Goal: Task Accomplishment & Management: Manage account settings

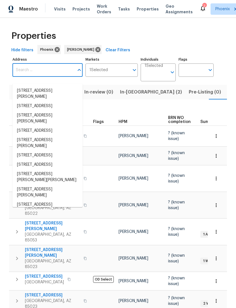
scroll to position [0, 10]
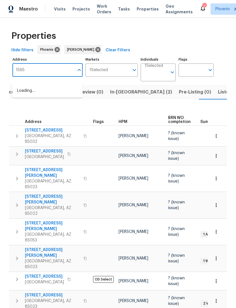
type input "15650"
click at [47, 105] on li "15650 N 19th Ave Unit 1206 Phoenix AZ 85023" at bounding box center [47, 100] width 70 height 9
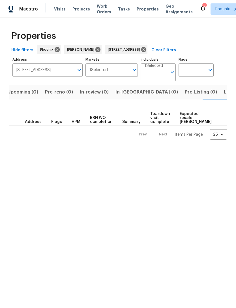
scroll to position [0, 9]
click at [220, 96] on span "Listed (1)" at bounding box center [230, 92] width 20 height 8
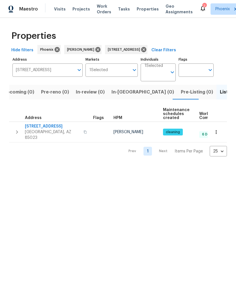
click at [19, 135] on icon "button" at bounding box center [17, 132] width 7 height 7
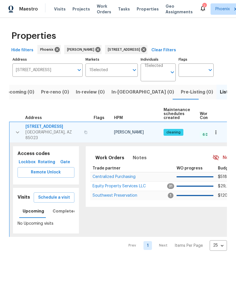
click at [62, 201] on span "Schedule a visit" at bounding box center [54, 197] width 32 height 7
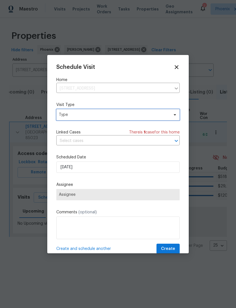
click at [79, 117] on span "Type" at bounding box center [114, 115] width 110 height 6
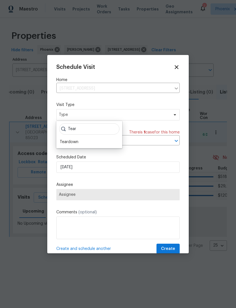
type input "Tear"
click at [74, 141] on div "Teardown" at bounding box center [69, 142] width 19 height 6
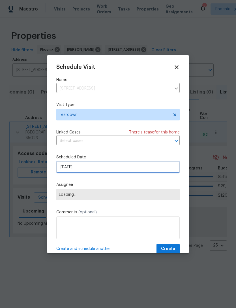
click at [98, 168] on input "[DATE]" at bounding box center [118, 167] width 124 height 11
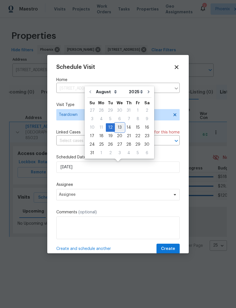
click at [120, 126] on div "13" at bounding box center [119, 128] width 9 height 8
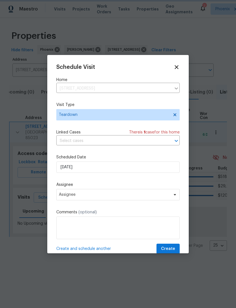
type input "8/13/2025"
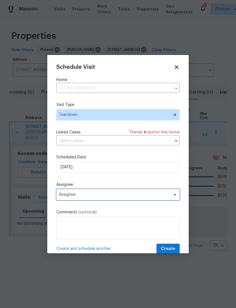
click at [118, 197] on span "Assignee" at bounding box center [114, 195] width 111 height 5
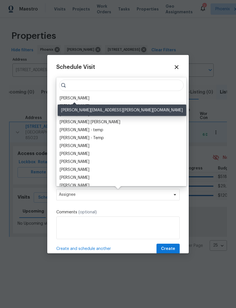
click at [83, 96] on div "[PERSON_NAME]" at bounding box center [75, 99] width 30 height 6
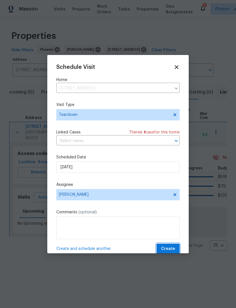
click at [172, 250] on span "Create" at bounding box center [168, 249] width 14 height 7
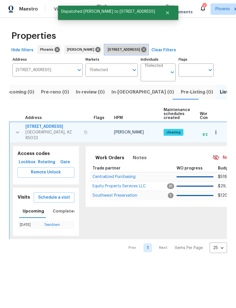
click at [147, 52] on icon at bounding box center [143, 49] width 5 height 5
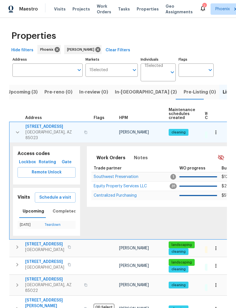
click at [17, 134] on icon "button" at bounding box center [17, 132] width 7 height 7
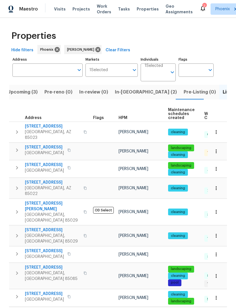
click at [26, 95] on span "Upcoming (3)" at bounding box center [22, 92] width 30 height 8
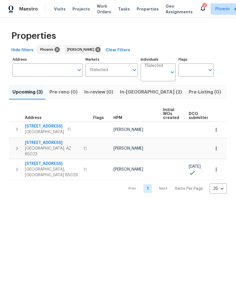
click at [16, 168] on icon "button" at bounding box center [17, 169] width 7 height 7
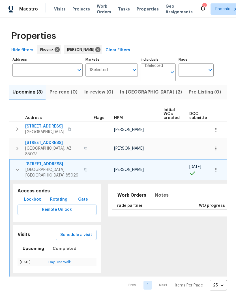
click at [79, 233] on span "Schedule a visit" at bounding box center [76, 235] width 32 height 7
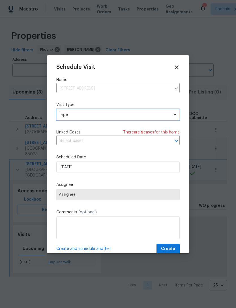
click at [85, 115] on span "Type" at bounding box center [114, 115] width 110 height 6
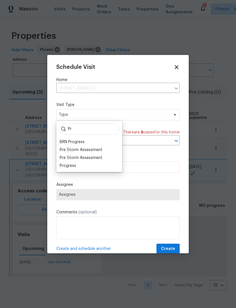
type input "Pr"
click at [68, 167] on div "Progress" at bounding box center [68, 166] width 16 height 6
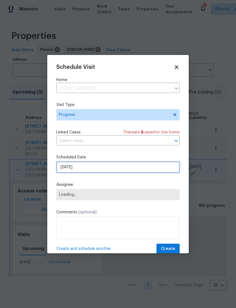
click at [94, 165] on input "[DATE]" at bounding box center [118, 167] width 124 height 11
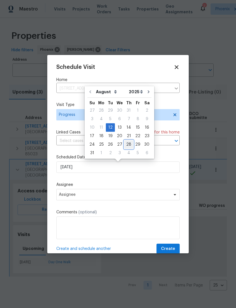
click at [126, 146] on div "28" at bounding box center [128, 145] width 9 height 8
type input "8/28/2025"
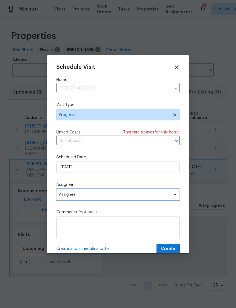
click at [93, 196] on span "Assignee" at bounding box center [114, 195] width 111 height 5
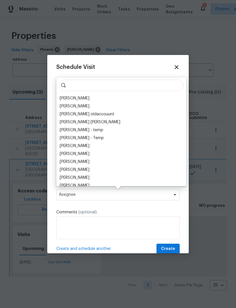
click at [76, 100] on div "[PERSON_NAME]" at bounding box center [75, 99] width 30 height 6
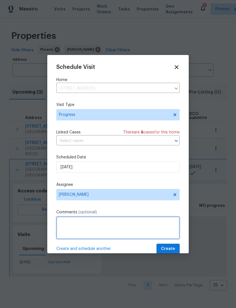
click at [82, 226] on textarea at bounding box center [118, 228] width 124 height 23
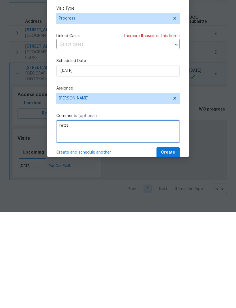
type textarea "DCO"
click at [129, 83] on div "Schedule Visit Home 3429 W Dahlia Dr, Phoenix, AZ 85029 ​ Visit Type Progress L…" at bounding box center [118, 159] width 124 height 190
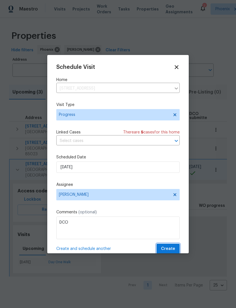
click at [172, 250] on span "Create" at bounding box center [168, 249] width 14 height 7
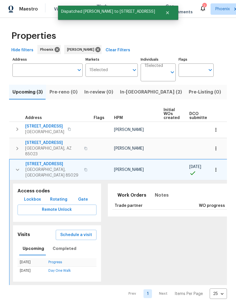
click at [20, 172] on icon "button" at bounding box center [17, 169] width 7 height 7
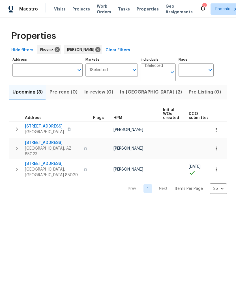
click at [15, 152] on icon "button" at bounding box center [17, 148] width 7 height 7
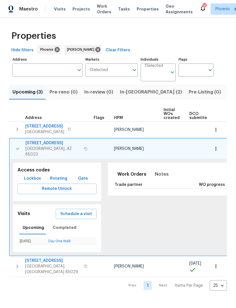
click at [18, 150] on icon "button" at bounding box center [17, 148] width 7 height 7
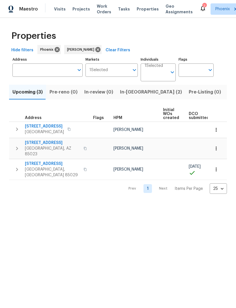
click at [103, 10] on span "Work Orders" at bounding box center [104, 8] width 14 height 11
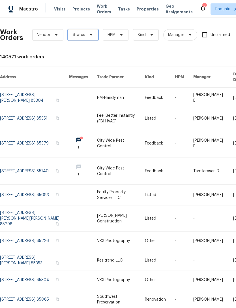
click at [89, 37] on icon at bounding box center [91, 35] width 5 height 5
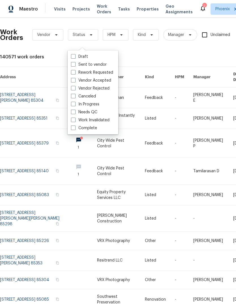
click at [92, 112] on label "Needs QC" at bounding box center [84, 112] width 26 height 6
click at [75, 112] on input "Needs QC" at bounding box center [73, 111] width 4 height 4
checkbox input "true"
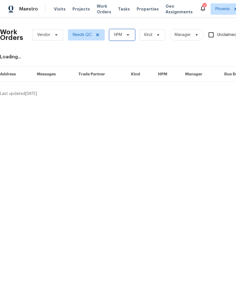
click at [124, 37] on span at bounding box center [127, 35] width 6 height 5
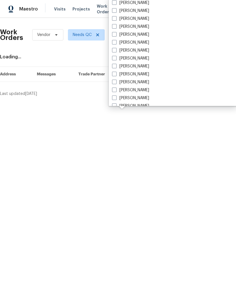
scroll to position [136, 0]
click at [136, 81] on label "[PERSON_NAME]" at bounding box center [130, 82] width 37 height 6
click at [116, 81] on input "[PERSON_NAME]" at bounding box center [114, 81] width 4 height 4
checkbox input "true"
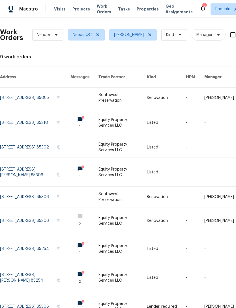
click at [114, 303] on link at bounding box center [123, 306] width 48 height 29
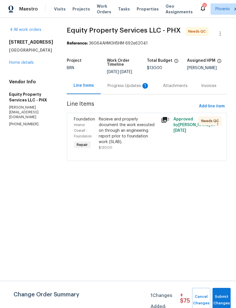
click at [131, 89] on div "Progress Updates 1" at bounding box center [129, 86] width 42 height 6
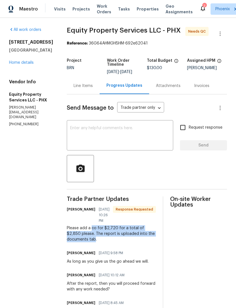
copy div "co for $2,720 for a total of $2,850 please. The report is uploaded into the doc…"
click at [76, 83] on div "Line Items" at bounding box center [83, 86] width 19 height 6
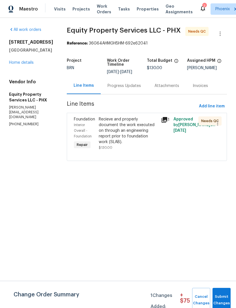
click at [128, 134] on div "Recieve and properly document the work executed on through an engineering repor…" at bounding box center [128, 131] width 59 height 28
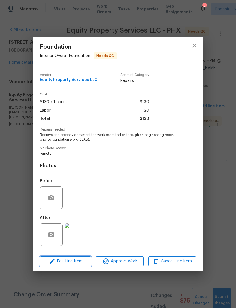
click at [80, 265] on span "Edit Line Item" at bounding box center [66, 261] width 48 height 7
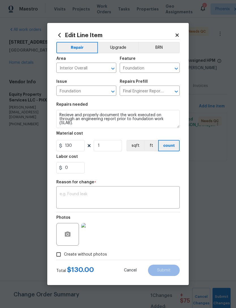
click at [95, 195] on textarea at bounding box center [118, 198] width 117 height 12
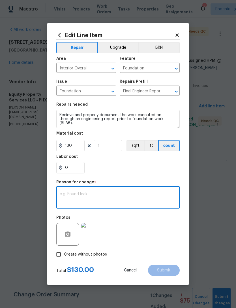
click at [89, 193] on textarea at bounding box center [118, 198] width 117 height 12
paste textarea "co for $2,720 for a total of $2,850 please. The report is uploaded into the doc…"
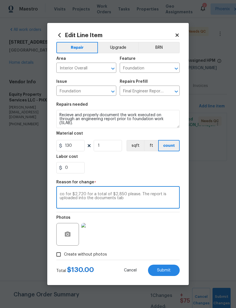
type textarea "co for $2,720 for a total of $2,850 please. The report is uploaded into the doc…"
click at [79, 149] on input "130" at bounding box center [70, 145] width 28 height 11
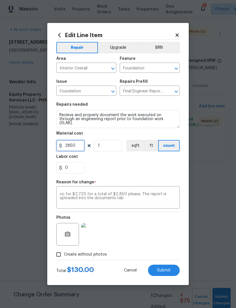
type input "2850"
click at [131, 167] on div "0" at bounding box center [118, 167] width 124 height 11
click at [168, 273] on span "Submit" at bounding box center [164, 271] width 14 height 4
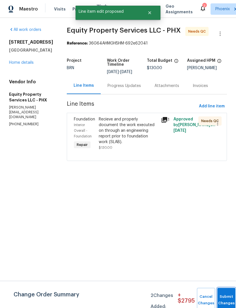
click at [227, 302] on span "Submit Changes" at bounding box center [227, 300] width 12 height 13
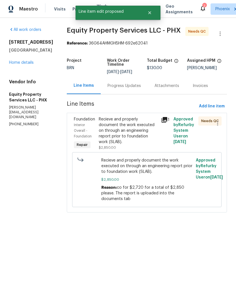
click at [121, 141] on div "Recieve and properly document the work executed on through an engineering repor…" at bounding box center [128, 134] width 59 height 34
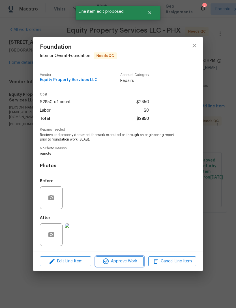
click at [132, 264] on span "Approve Work" at bounding box center [120, 261] width 45 height 7
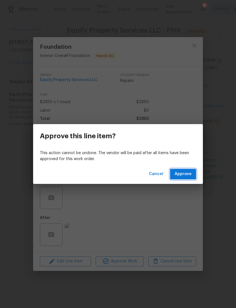
click at [184, 176] on span "Approve" at bounding box center [183, 174] width 17 height 7
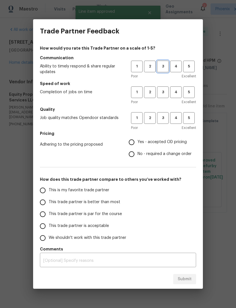
click at [161, 69] on span "3" at bounding box center [163, 66] width 10 height 7
click at [166, 96] on button "3" at bounding box center [163, 92] width 12 height 12
click at [164, 121] on span "3" at bounding box center [163, 118] width 10 height 7
click at [136, 156] on input "No - required a change order" at bounding box center [132, 154] width 12 height 12
radio input "true"
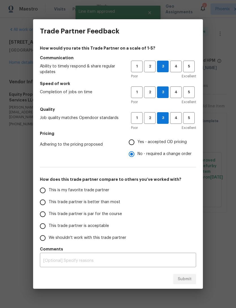
click at [48, 190] on input "This is my favorite trade partner" at bounding box center [43, 191] width 12 height 12
click at [182, 282] on span "Submit" at bounding box center [185, 279] width 14 height 7
radio input "true"
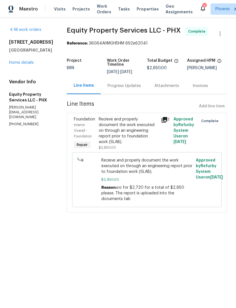
click at [97, 13] on span "Work Orders" at bounding box center [104, 8] width 14 height 11
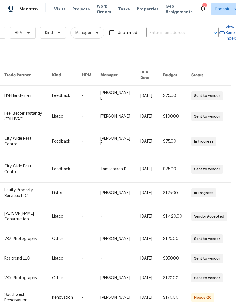
scroll to position [2, 93]
click at [100, 15] on span "Work Orders" at bounding box center [104, 8] width 14 height 11
click at [100, 12] on span "Work Orders" at bounding box center [104, 8] width 14 height 11
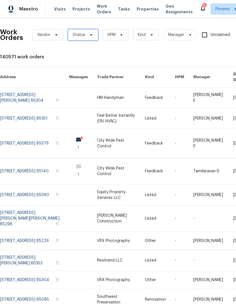
click at [89, 37] on icon at bounding box center [91, 35] width 5 height 5
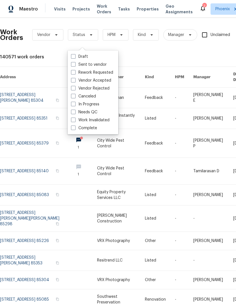
click at [94, 111] on label "Needs QC" at bounding box center [84, 112] width 26 height 6
click at [75, 111] on input "Needs QC" at bounding box center [73, 111] width 4 height 4
checkbox input "true"
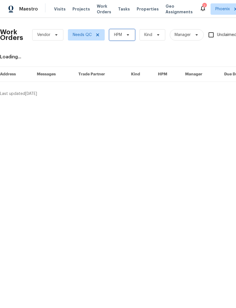
click at [122, 38] on span "HPM" at bounding box center [118, 35] width 8 height 6
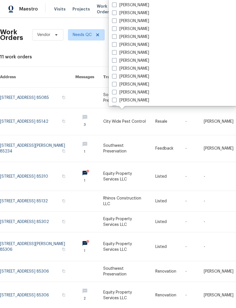
scroll to position [179, 0]
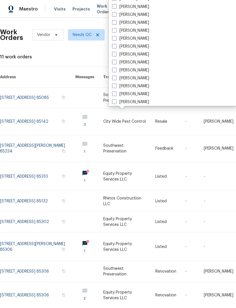
click at [130, 39] on label "[PERSON_NAME]" at bounding box center [130, 39] width 37 height 6
click at [116, 39] on input "[PERSON_NAME]" at bounding box center [114, 38] width 4 height 4
checkbox input "true"
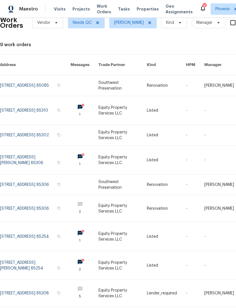
scroll to position [12, 0]
click at [54, 206] on link at bounding box center [35, 208] width 71 height 27
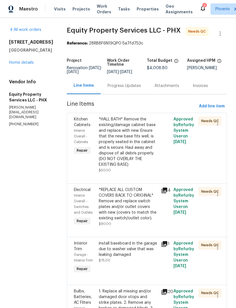
click at [133, 158] on div "*HALL BATH* Remove the existing/damage cabinet base and replace with new. Ensur…" at bounding box center [128, 142] width 59 height 51
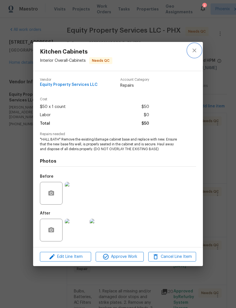
click at [197, 50] on icon "close" at bounding box center [194, 50] width 7 height 7
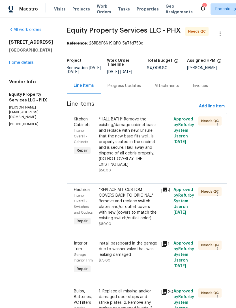
click at [102, 1] on div "Maestro Visits Projects Work Orders Tasks Properties Geo Assignments 7 Phoenix …" at bounding box center [118, 9] width 236 height 18
click at [105, 9] on span "Work Orders" at bounding box center [104, 8] width 14 height 11
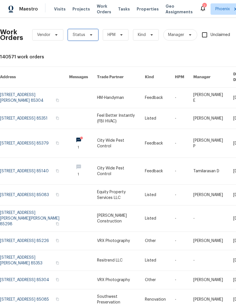
click at [91, 37] on icon at bounding box center [91, 35] width 5 height 5
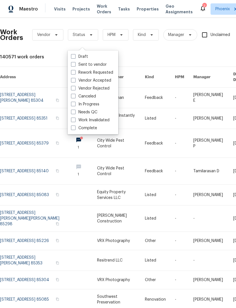
click at [94, 112] on label "Needs QC" at bounding box center [84, 112] width 26 height 6
click at [75, 112] on input "Needs QC" at bounding box center [73, 111] width 4 height 4
checkbox input "true"
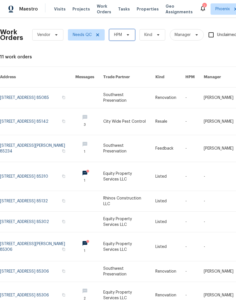
click at [128, 36] on icon at bounding box center [128, 34] width 2 height 1
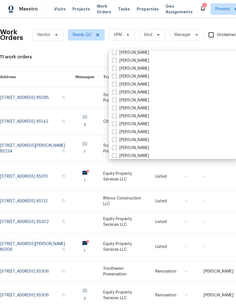
scroll to position [163, 0]
click at [136, 107] on label "[PERSON_NAME]" at bounding box center [130, 108] width 37 height 6
click at [116, 107] on input "[PERSON_NAME]" at bounding box center [114, 107] width 4 height 4
checkbox input "true"
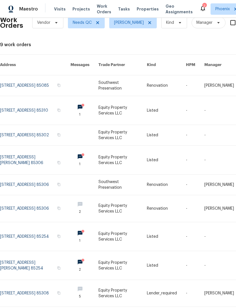
scroll to position [12, 0]
click at [115, 264] on link at bounding box center [123, 265] width 48 height 29
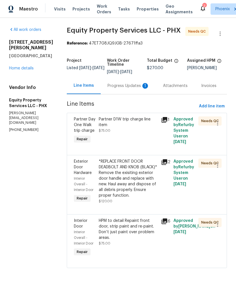
click at [129, 94] on div "Progress Updates 1" at bounding box center [129, 85] width 56 height 17
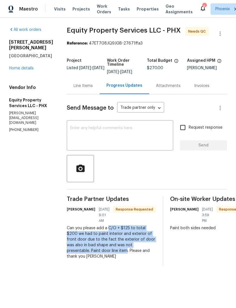
copy div "C/O + $125 to total $200 we had to paint interior and exterior of front door du…"
click at [75, 133] on textarea at bounding box center [120, 136] width 100 height 20
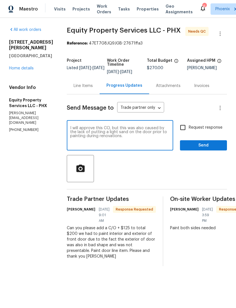
click at [101, 139] on textarea "I will approve this CO, but this was also caused by the lack of putting a light…" at bounding box center [120, 136] width 100 height 20
click at [84, 143] on textarea "I will approve this CO, but this was also caused by the lack of putting a light…" at bounding box center [120, 136] width 100 height 20
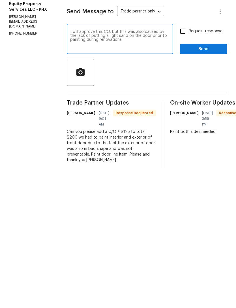
type textarea "I will approve this CO, but this was also caused by the lack of putting a light…"
click at [99, 225] on div "Can you please add a C/O + $125 to total $200 we had to paint interior and exte…" at bounding box center [111, 242] width 89 height 34
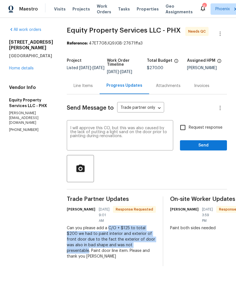
copy div "C/O + $125 to total $200 we had to paint interior and exterior of front door du…"
click at [184, 133] on input "Request response" at bounding box center [183, 128] width 12 height 12
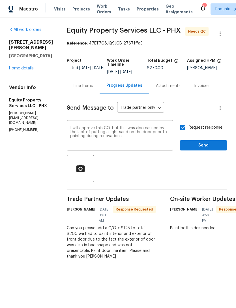
click at [183, 132] on input "Request response" at bounding box center [183, 128] width 12 height 12
checkbox input "false"
click at [199, 149] on span "Send" at bounding box center [204, 145] width 38 height 7
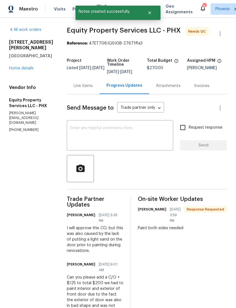
click at [77, 89] on div "Line Items" at bounding box center [83, 86] width 19 height 6
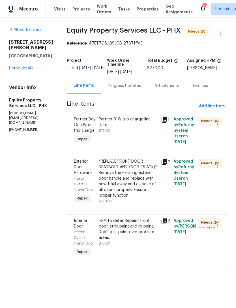
click at [121, 233] on div "HPM to detail Repaint front door, strip paint and re-paint. Don’t just paint ov…" at bounding box center [128, 229] width 59 height 23
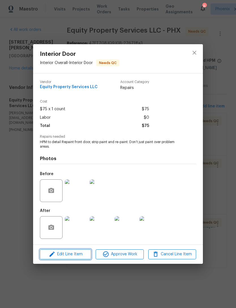
click at [70, 254] on span "Edit Line Item" at bounding box center [66, 254] width 48 height 7
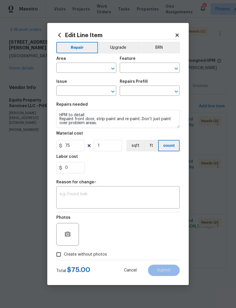
type input "Interior Overall"
type input "Interior Door"
type input "Add a Task $1.00"
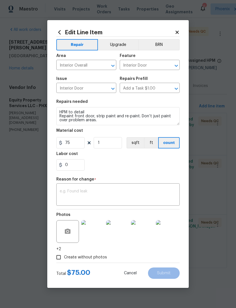
click at [85, 198] on textarea at bounding box center [118, 195] width 117 height 12
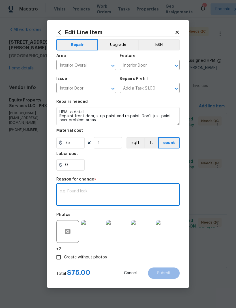
click at [74, 191] on textarea at bounding box center [118, 195] width 117 height 12
paste textarea "C/O + $125 to total $200 we had to paint interior and exterior of front door du…"
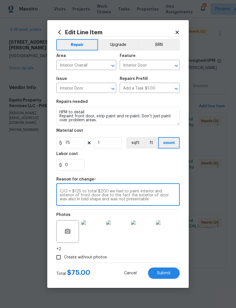
type textarea "C/O + $125 to total $200 we had to paint interior and exterior of front door du…"
click at [79, 147] on input "75" at bounding box center [70, 142] width 28 height 11
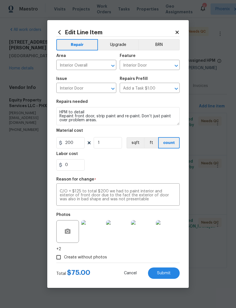
click at [138, 162] on div "0" at bounding box center [118, 164] width 124 height 11
click at [168, 273] on span "Submit" at bounding box center [164, 273] width 14 height 4
type input "75"
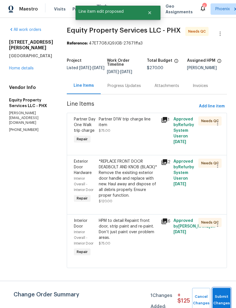
click at [228, 303] on span "Submit Changes" at bounding box center [222, 300] width 12 height 13
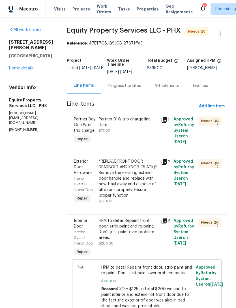
click at [123, 234] on div "HPM to detail Repaint front door, strip paint and re-paint. Don’t just paint ov…" at bounding box center [128, 229] width 59 height 23
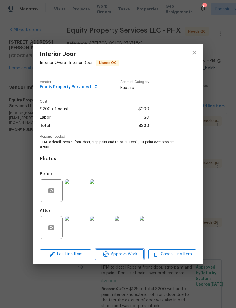
click at [125, 250] on button "Approve Work" at bounding box center [120, 255] width 48 height 10
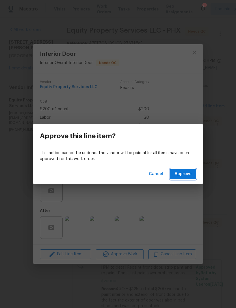
click at [181, 174] on span "Approve" at bounding box center [183, 174] width 17 height 7
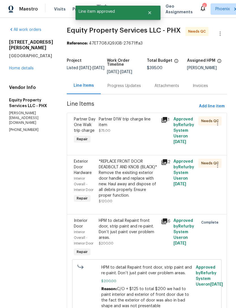
click at [126, 186] on div "*REPLACE FRONT DOOR DEADBOLT AND KNOB (BLACK)* Remove the exisiting exterior do…" at bounding box center [128, 179] width 59 height 40
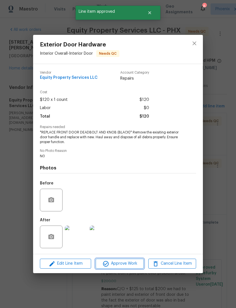
click at [132, 265] on span "Approve Work" at bounding box center [120, 263] width 45 height 7
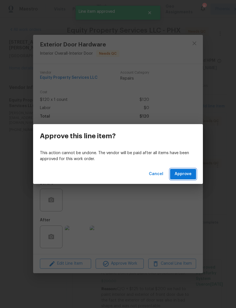
click at [183, 178] on button "Approve" at bounding box center [183, 174] width 26 height 10
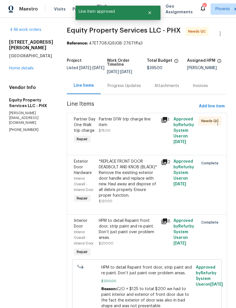
click at [120, 131] on div "Partner D1W trip charge line item $75.00" at bounding box center [128, 125] width 59 height 17
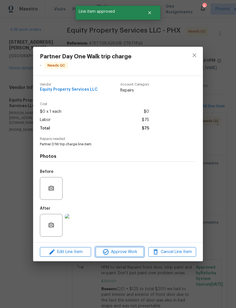
click at [131, 251] on span "Approve Work" at bounding box center [120, 252] width 45 height 7
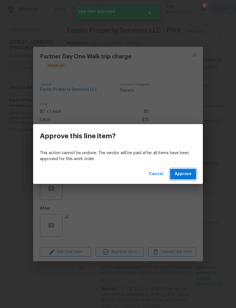
click at [185, 177] on span "Approve" at bounding box center [183, 174] width 17 height 7
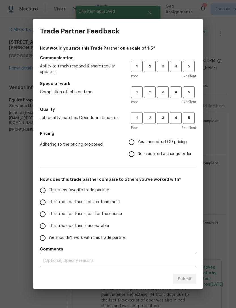
click at [135, 159] on input "No - required a change order" at bounding box center [132, 154] width 12 height 12
radio input "true"
click at [41, 192] on input "This is my favorite trade partner" at bounding box center [43, 191] width 12 height 12
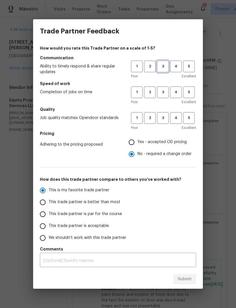
click at [166, 69] on span "3" at bounding box center [163, 66] width 10 height 7
radio input "true"
click at [162, 98] on button "3" at bounding box center [163, 92] width 12 height 12
click at [163, 118] on span "3" at bounding box center [163, 118] width 10 height 7
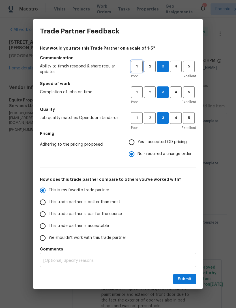
click at [139, 70] on button "1" at bounding box center [137, 67] width 12 height 12
click at [154, 120] on span "2" at bounding box center [150, 118] width 10 height 7
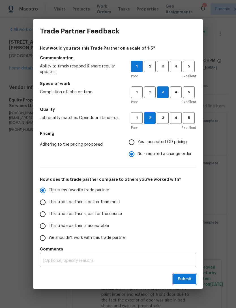
click at [187, 280] on span "Submit" at bounding box center [185, 279] width 14 height 7
radio input "false"
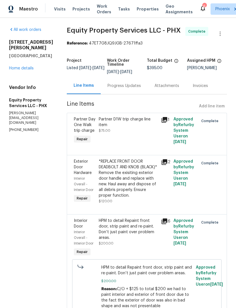
click at [97, 15] on span "Work Orders" at bounding box center [104, 8] width 14 height 11
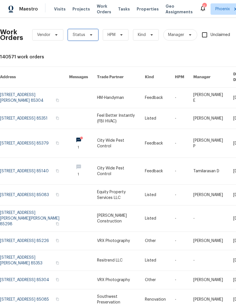
click at [93, 41] on span "Status" at bounding box center [83, 34] width 30 height 11
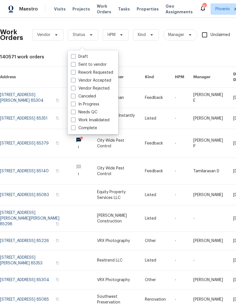
click at [94, 115] on label "Needs QC" at bounding box center [84, 112] width 26 height 6
click at [75, 113] on input "Needs QC" at bounding box center [73, 111] width 4 height 4
checkbox input "true"
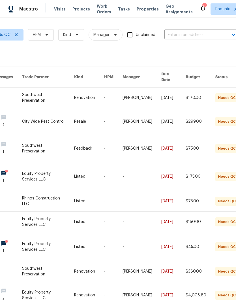
scroll to position [0, 81]
click at [45, 37] on icon at bounding box center [47, 35] width 5 height 5
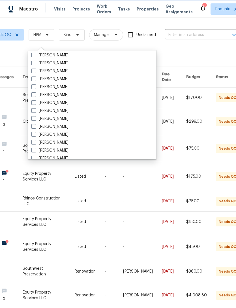
scroll to position [197, 0]
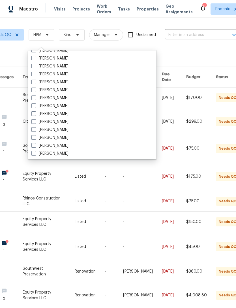
click at [48, 76] on label "[PERSON_NAME]" at bounding box center [49, 74] width 37 height 6
click at [35, 75] on input "[PERSON_NAME]" at bounding box center [33, 73] width 4 height 4
checkbox input "true"
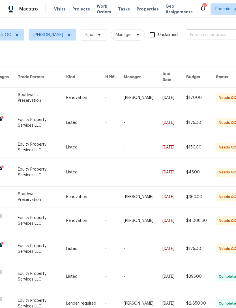
click at [38, 247] on link at bounding box center [42, 249] width 48 height 29
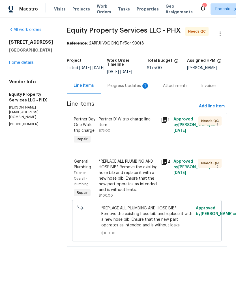
click at [126, 89] on div "Progress Updates 1" at bounding box center [129, 86] width 42 height 6
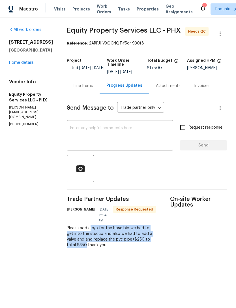
copy div "c/o for the hose bib we had to get into the stucco and also we had to add a val…"
click at [85, 89] on div "Line Items" at bounding box center [83, 86] width 19 height 6
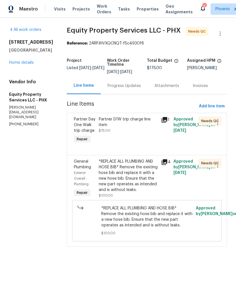
click at [119, 186] on div "*REPLACE ALL PLUMBING AND HOSE BIB* Remove the existing hose bib and replace it…" at bounding box center [128, 176] width 59 height 34
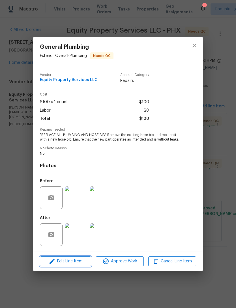
click at [73, 263] on span "Edit Line Item" at bounding box center [66, 261] width 48 height 7
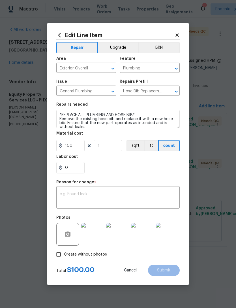
click at [80, 193] on textarea at bounding box center [118, 198] width 117 height 12
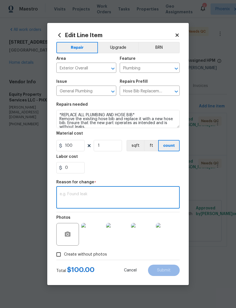
click at [73, 200] on textarea at bounding box center [118, 198] width 117 height 12
paste textarea "c/o for the hose bib we had to get into the stucco and also we had to add a val…"
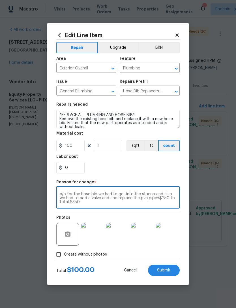
type textarea "c/o for the hose bib we had to get into the stucco and also we had to add a val…"
click at [76, 150] on input "100" at bounding box center [70, 145] width 28 height 11
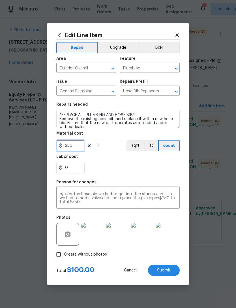
type input "350"
click at [70, 204] on textarea "c/o for the hose bib we had to get into the stucco and also we had to add a val…" at bounding box center [118, 198] width 117 height 12
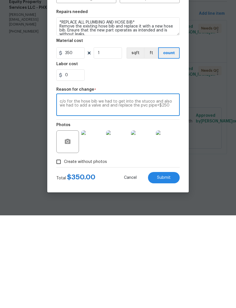
type textarea "c/o for the hose bib we had to get into the stucco and also we had to add a val…"
click at [138, 162] on div "0" at bounding box center [118, 167] width 124 height 11
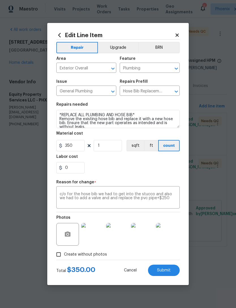
click at [166, 265] on button "Submit" at bounding box center [164, 270] width 32 height 11
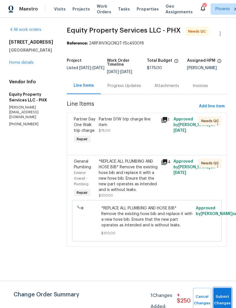
click at [227, 299] on button "Submit Changes" at bounding box center [223, 300] width 18 height 24
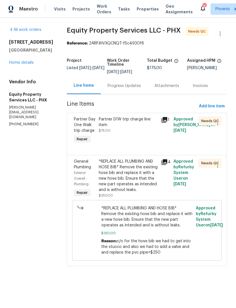
click at [108, 183] on div "*REPLACE ALL PLUMBING AND HOSE BIB* Remove the existing hose bib and replace it…" at bounding box center [128, 176] width 59 height 34
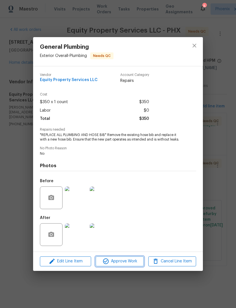
click at [129, 265] on span "Approve Work" at bounding box center [120, 261] width 45 height 7
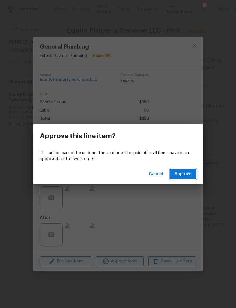
click at [187, 178] on span "Approve" at bounding box center [183, 174] width 17 height 7
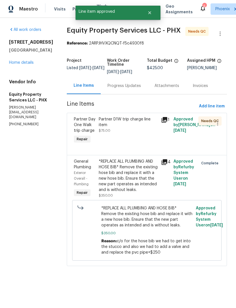
click at [118, 134] on div "Partner D1W trip charge line item $75.00" at bounding box center [128, 131] width 62 height 32
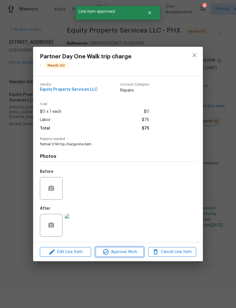
click at [124, 253] on span "Approve Work" at bounding box center [120, 252] width 45 height 7
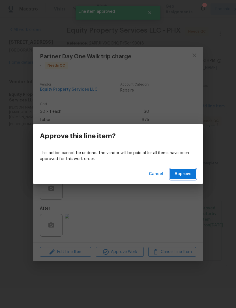
click at [187, 176] on span "Approve" at bounding box center [183, 174] width 17 height 7
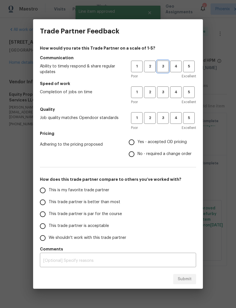
click at [162, 68] on span "3" at bounding box center [163, 66] width 10 height 7
click at [166, 96] on button "3" at bounding box center [163, 92] width 12 height 12
click at [163, 116] on span "3" at bounding box center [163, 118] width 10 height 7
click at [128, 155] on input "No - required a change order" at bounding box center [132, 154] width 12 height 12
radio input "true"
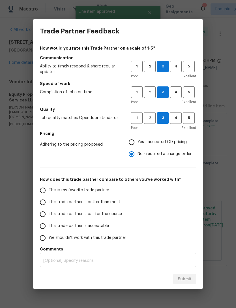
click at [39, 192] on input "This is my favorite trade partner" at bounding box center [43, 191] width 12 height 12
click at [188, 281] on span "Submit" at bounding box center [185, 279] width 14 height 7
radio input "true"
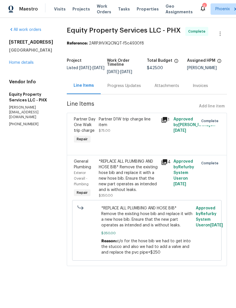
click at [99, 12] on span "Work Orders" at bounding box center [104, 8] width 14 height 11
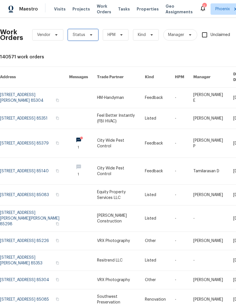
click at [93, 38] on span "Status" at bounding box center [83, 34] width 30 height 11
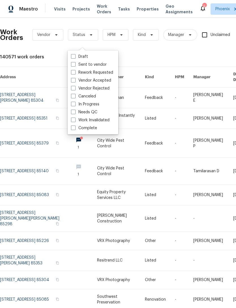
click at [90, 114] on label "Needs QC" at bounding box center [84, 112] width 26 height 6
click at [75, 113] on input "Needs QC" at bounding box center [73, 111] width 4 height 4
checkbox input "true"
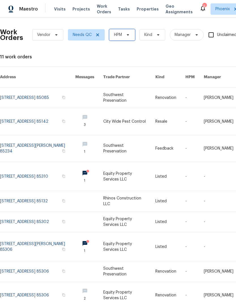
click at [130, 41] on span "HPM" at bounding box center [122, 34] width 26 height 11
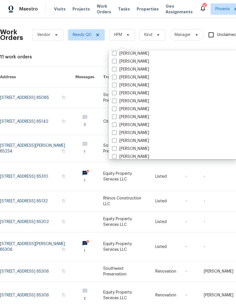
scroll to position [155, 0]
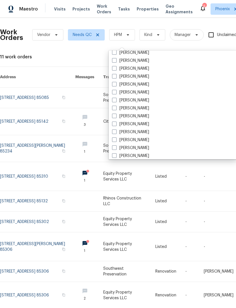
click at [141, 118] on label "[PERSON_NAME]" at bounding box center [130, 116] width 37 height 6
click at [116, 117] on input "[PERSON_NAME]" at bounding box center [114, 115] width 4 height 4
checkbox input "true"
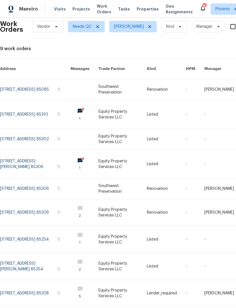
scroll to position [8, 0]
click at [35, 187] on link at bounding box center [35, 189] width 71 height 20
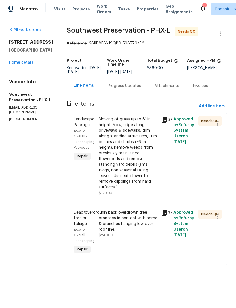
click at [125, 89] on div "Progress Updates" at bounding box center [124, 86] width 33 height 6
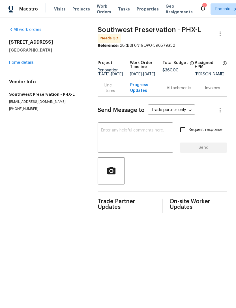
click at [116, 94] on div "Line Items" at bounding box center [111, 88] width 12 height 11
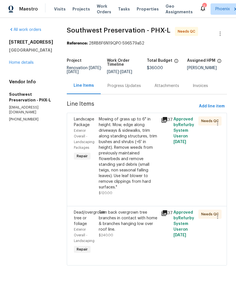
click at [126, 159] on div "Mowing of grass up to 6" in height. Mow, edge along driveways & sidewalks, trim…" at bounding box center [128, 154] width 59 height 74
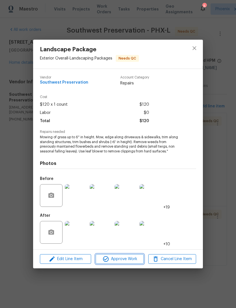
click at [135, 259] on span "Approve Work" at bounding box center [120, 259] width 45 height 7
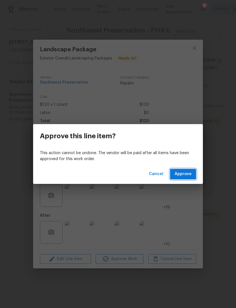
click at [179, 179] on button "Approve" at bounding box center [183, 174] width 26 height 10
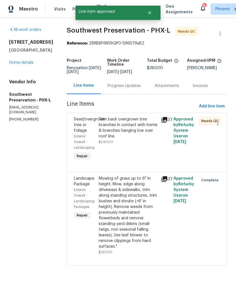
click at [126, 132] on div "Trim back overgrown tree branches in contact with home & branches hanging low o…" at bounding box center [128, 128] width 59 height 23
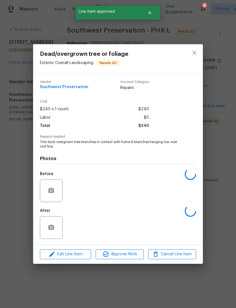
click at [126, 256] on span "Approve Work" at bounding box center [120, 254] width 45 height 7
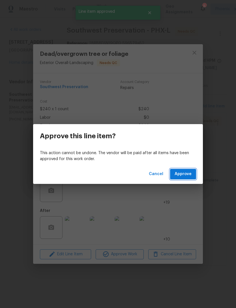
click at [179, 175] on span "Approve" at bounding box center [183, 174] width 17 height 7
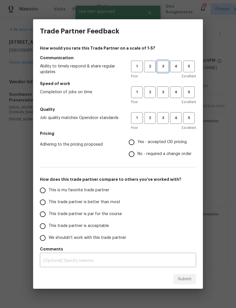
click at [164, 65] on span "3" at bounding box center [163, 66] width 10 height 7
click at [167, 94] on span "3" at bounding box center [163, 92] width 10 height 7
click at [164, 116] on span "3" at bounding box center [163, 118] width 10 height 7
click at [134, 143] on input "Yes - accepted OD pricing" at bounding box center [132, 142] width 12 height 12
radio input "true"
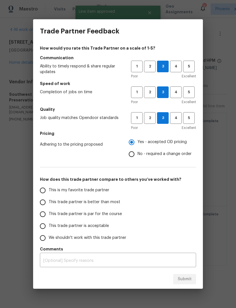
click at [41, 193] on input "This is my favorite trade partner" at bounding box center [43, 191] width 12 height 12
click at [179, 279] on span "Submit" at bounding box center [185, 279] width 14 height 7
radio input "true"
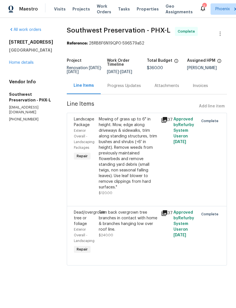
click at [99, 13] on span "Work Orders" at bounding box center [104, 8] width 14 height 11
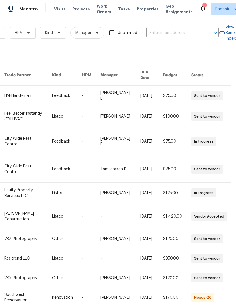
scroll to position [2, 93]
click at [22, 38] on span "HPM" at bounding box center [23, 32] width 26 height 11
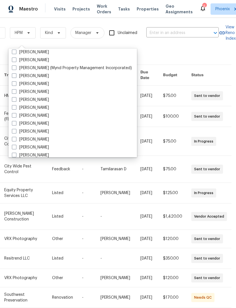
scroll to position [116, 0]
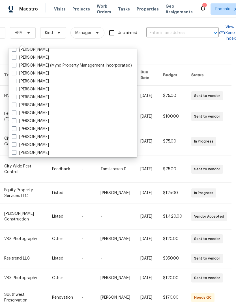
click at [39, 151] on label "[PERSON_NAME]" at bounding box center [30, 153] width 37 height 6
click at [16, 151] on input "[PERSON_NAME]" at bounding box center [14, 152] width 4 height 4
checkbox input "true"
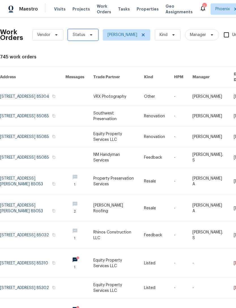
click at [89, 37] on icon at bounding box center [91, 35] width 5 height 5
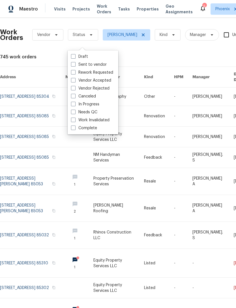
click at [75, 114] on span at bounding box center [73, 112] width 5 height 5
click at [75, 113] on input "Needs QC" at bounding box center [73, 111] width 4 height 4
checkbox input "true"
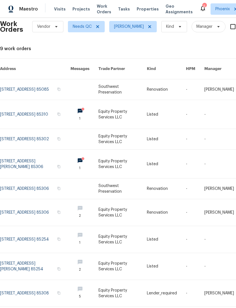
scroll to position [8, 0]
click at [115, 166] on link at bounding box center [123, 164] width 48 height 29
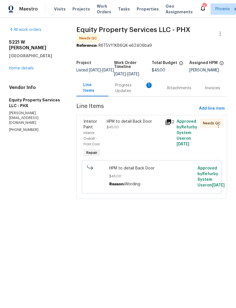
click at [127, 94] on div "Progress Updates 1" at bounding box center [134, 88] width 38 height 11
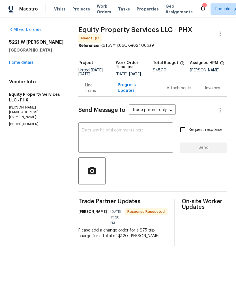
click at [98, 94] on div "Line Items" at bounding box center [94, 88] width 19 height 11
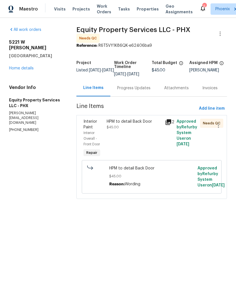
click at [170, 125] on icon at bounding box center [169, 122] width 6 height 6
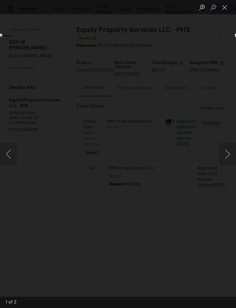
click at [227, 157] on button "Next image" at bounding box center [227, 154] width 17 height 23
click at [227, 8] on button "Close lightbox" at bounding box center [224, 7] width 11 height 10
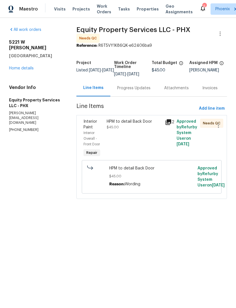
click at [136, 91] on div "Progress Updates" at bounding box center [133, 88] width 33 height 6
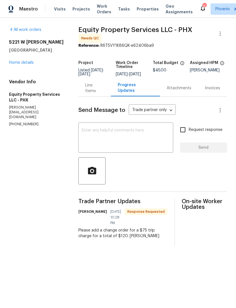
click at [101, 94] on div "Line Items" at bounding box center [94, 88] width 19 height 11
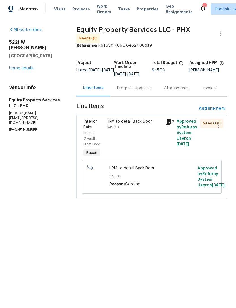
click at [170, 125] on icon at bounding box center [169, 122] width 6 height 6
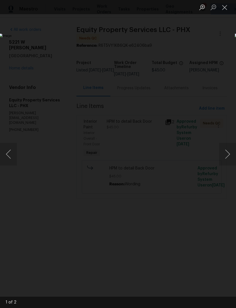
click at [227, 157] on button "Next image" at bounding box center [227, 154] width 17 height 23
click at [9, 155] on button "Previous image" at bounding box center [8, 154] width 17 height 23
click at [226, 8] on button "Close lightbox" at bounding box center [224, 7] width 11 height 10
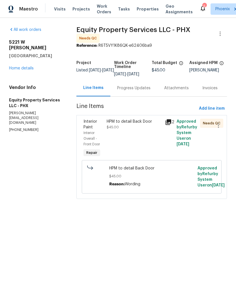
click at [130, 124] on div "HPM to detail Back Door" at bounding box center [134, 122] width 55 height 6
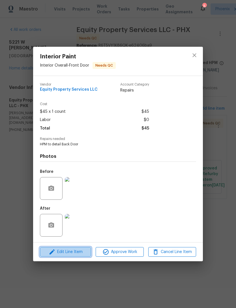
click at [73, 255] on span "Edit Line Item" at bounding box center [66, 252] width 48 height 7
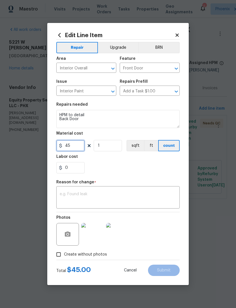
click at [79, 149] on input "45" at bounding box center [70, 145] width 28 height 11
type input "120"
click at [120, 178] on div "Repair Upgrade BRN Area Interior Overall ​ Feature Front Door ​ Issue Interior …" at bounding box center [118, 150] width 124 height 220
click at [106, 200] on textarea at bounding box center [118, 198] width 117 height 12
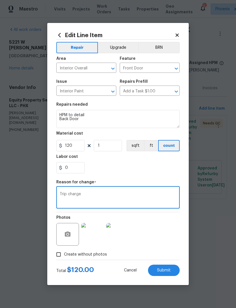
type textarea "Trip charge"
click at [129, 176] on section "Repairs needed HPM to detail Back Door Material cost 120 1 sqft ft count Labor …" at bounding box center [118, 138] width 124 height 78
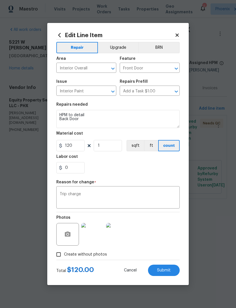
click at [165, 269] on span "Submit" at bounding box center [164, 271] width 14 height 4
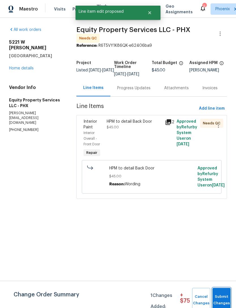
click at [225, 297] on span "Submit Changes" at bounding box center [222, 300] width 12 height 13
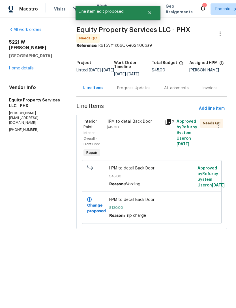
click at [135, 91] on div "Progress Updates" at bounding box center [133, 88] width 33 height 6
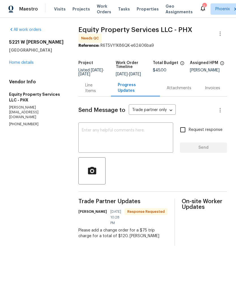
click at [96, 94] on div "Line Items" at bounding box center [94, 88] width 19 height 11
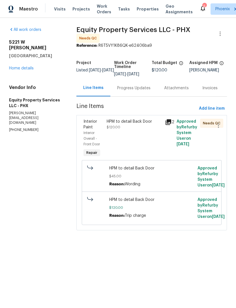
click at [135, 130] on div "HPM to detail Back Door $120.00" at bounding box center [134, 124] width 55 height 11
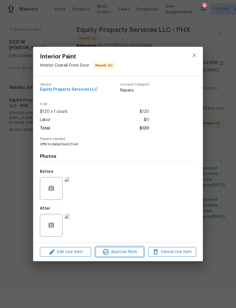
click at [132, 253] on span "Approve Work" at bounding box center [120, 252] width 45 height 7
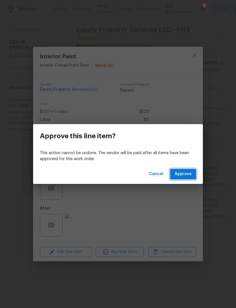
click at [183, 175] on span "Approve" at bounding box center [183, 174] width 17 height 7
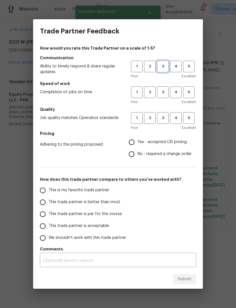
click at [162, 65] on span "3" at bounding box center [163, 66] width 10 height 7
click at [166, 92] on span "3" at bounding box center [163, 92] width 10 height 7
click at [164, 121] on button "3" at bounding box center [163, 118] width 12 height 12
click at [130, 156] on input "No - required a change order" at bounding box center [132, 154] width 12 height 12
radio input "true"
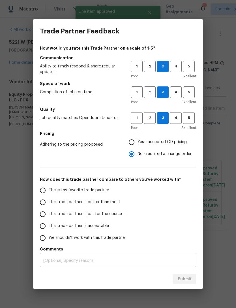
click at [41, 194] on input "This is my favorite trade partner" at bounding box center [43, 191] width 12 height 12
click at [187, 278] on span "Submit" at bounding box center [185, 279] width 14 height 7
radio input "true"
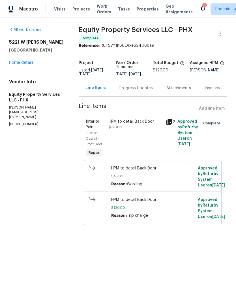
click at [137, 91] on div "Progress Updates" at bounding box center [136, 88] width 33 height 6
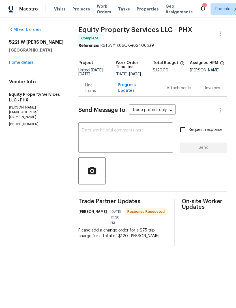
click at [96, 94] on div "Line Items" at bounding box center [94, 88] width 19 height 11
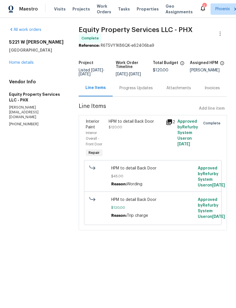
click at [29, 65] on link "Home details" at bounding box center [21, 63] width 25 height 4
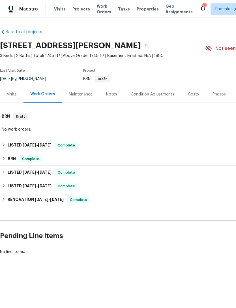
click at [100, 10] on span "Work Orders" at bounding box center [104, 8] width 14 height 11
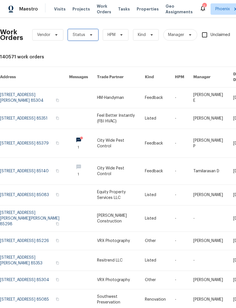
click at [94, 41] on span "Status" at bounding box center [83, 34] width 30 height 11
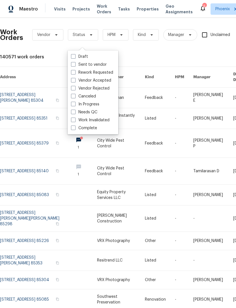
click at [94, 112] on label "Needs QC" at bounding box center [84, 112] width 26 height 6
click at [75, 112] on input "Needs QC" at bounding box center [73, 111] width 4 height 4
checkbox input "true"
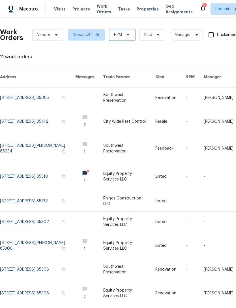
click at [129, 36] on icon at bounding box center [128, 34] width 2 height 1
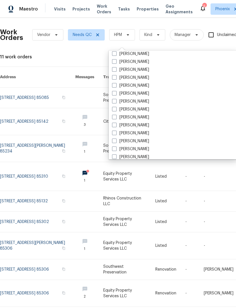
scroll to position [146, 0]
click at [134, 122] on label "[PERSON_NAME]" at bounding box center [130, 125] width 37 height 6
click at [116, 122] on input "[PERSON_NAME]" at bounding box center [114, 124] width 4 height 4
checkbox input "true"
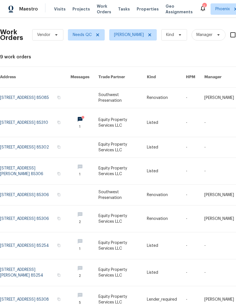
click at [36, 147] on link at bounding box center [35, 147] width 71 height 20
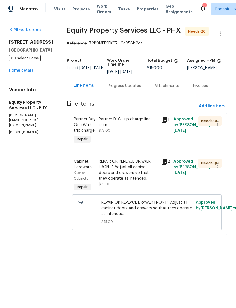
click at [119, 94] on div "Progress Updates" at bounding box center [124, 85] width 47 height 17
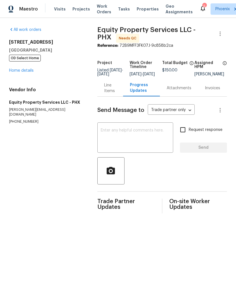
click at [112, 94] on div "Line Items" at bounding box center [110, 88] width 12 height 11
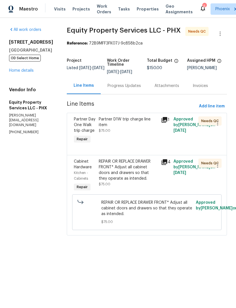
click at [164, 165] on icon at bounding box center [165, 162] width 6 height 6
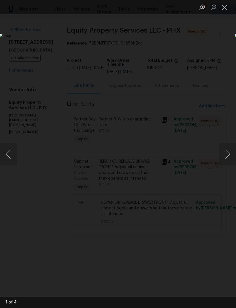
click at [230, 154] on button "Next image" at bounding box center [227, 154] width 17 height 23
click at [229, 153] on button "Next image" at bounding box center [227, 154] width 17 height 23
click at [230, 153] on button "Next image" at bounding box center [227, 154] width 17 height 23
click at [226, 7] on button "Close lightbox" at bounding box center [224, 7] width 11 height 10
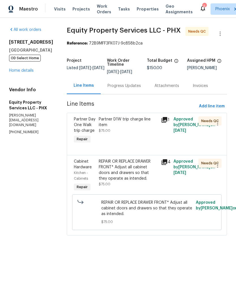
click at [123, 170] on div "REPAIR OR REPLACE DRAWER FRONT* Adjust all cabinet doors and drawers so that th…" at bounding box center [128, 170] width 59 height 23
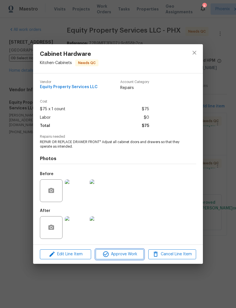
click at [116, 256] on span "Approve Work" at bounding box center [120, 254] width 45 height 7
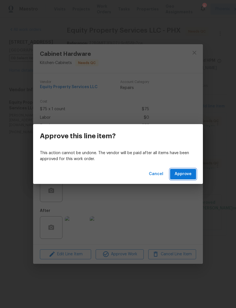
click at [187, 170] on button "Approve" at bounding box center [183, 174] width 26 height 10
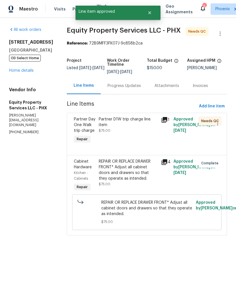
click at [133, 128] on div "Partner D1W trip charge line item" at bounding box center [128, 122] width 59 height 11
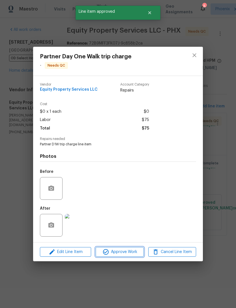
click at [126, 249] on button "Approve Work" at bounding box center [120, 252] width 48 height 10
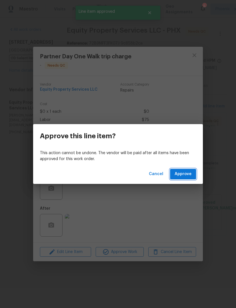
click at [186, 170] on button "Approve" at bounding box center [183, 174] width 26 height 10
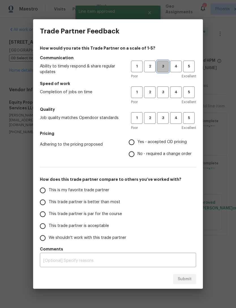
click at [168, 65] on span "3" at bounding box center [163, 66] width 10 height 7
click at [168, 89] on span "3" at bounding box center [163, 92] width 10 height 7
click at [167, 120] on span "3" at bounding box center [163, 118] width 10 height 7
click at [135, 141] on input "Yes - accepted OD pricing" at bounding box center [132, 142] width 12 height 12
radio input "true"
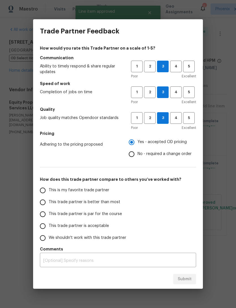
click at [41, 186] on input "This is my favorite trade partner" at bounding box center [43, 191] width 12 height 12
click at [182, 282] on span "Submit" at bounding box center [185, 279] width 14 height 7
radio input "true"
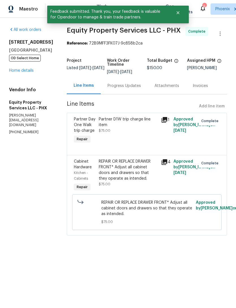
click at [42, 151] on section "All work orders 9639 N 63rd Dr Glendale, AZ 85302 OD Select Home Home details V…" at bounding box center [31, 135] width 44 height 216
click at [34, 132] on section "All work orders 9639 N 63rd Dr Glendale, AZ 85302 OD Select Home Home details V…" at bounding box center [31, 135] width 44 height 216
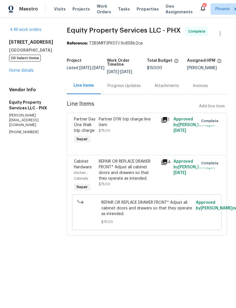
click at [102, 10] on span "Work Orders" at bounding box center [104, 8] width 14 height 11
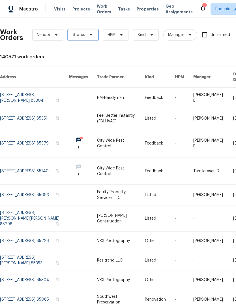
click at [92, 37] on icon at bounding box center [91, 35] width 5 height 5
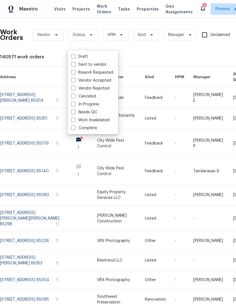
click at [93, 110] on label "Needs QC" at bounding box center [84, 112] width 26 height 6
click at [75, 110] on input "Needs QC" at bounding box center [73, 111] width 4 height 4
checkbox input "true"
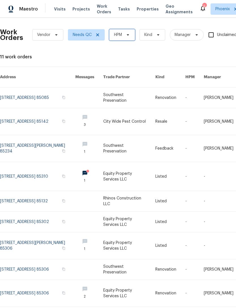
click at [134, 41] on span "HPM" at bounding box center [122, 34] width 26 height 11
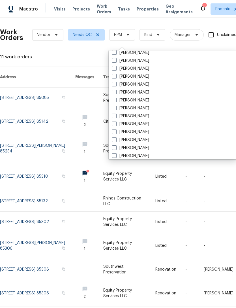
scroll to position [148, 0]
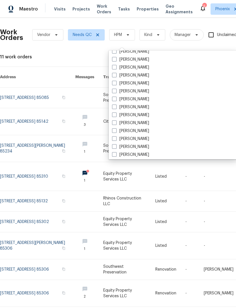
click at [117, 122] on span at bounding box center [114, 123] width 5 height 5
click at [116, 122] on input "[PERSON_NAME]" at bounding box center [114, 122] width 4 height 4
checkbox input "true"
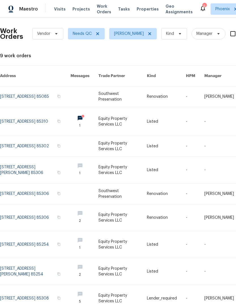
scroll to position [1, 0]
click at [116, 122] on link at bounding box center [123, 121] width 48 height 29
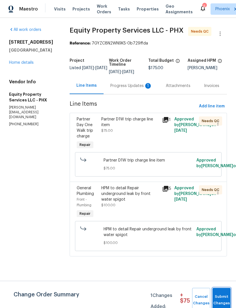
click at [224, 303] on span "Submit Changes" at bounding box center [222, 300] width 12 height 13
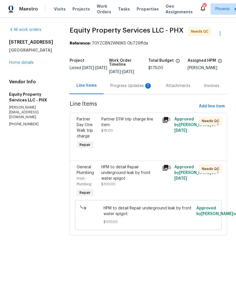
click at [169, 171] on icon at bounding box center [165, 167] width 7 height 7
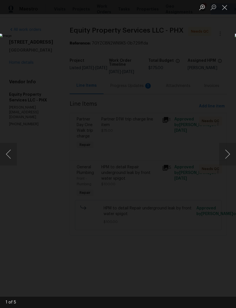
click at [230, 159] on button "Next image" at bounding box center [227, 154] width 17 height 23
click at [229, 160] on button "Next image" at bounding box center [227, 154] width 17 height 23
click at [227, 157] on button "Next image" at bounding box center [227, 154] width 17 height 23
click at [226, 157] on button "Next image" at bounding box center [227, 154] width 17 height 23
click at [228, 159] on button "Next image" at bounding box center [227, 154] width 17 height 23
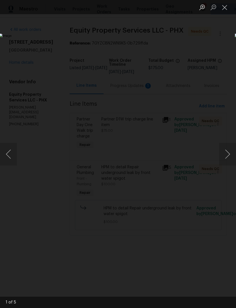
click at [230, 161] on button "Next image" at bounding box center [227, 154] width 17 height 23
click at [227, 4] on button "Close lightbox" at bounding box center [224, 7] width 11 height 10
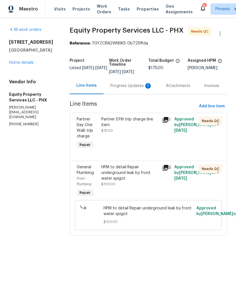
click at [140, 89] on div "Progress Updates 1" at bounding box center [132, 86] width 42 height 6
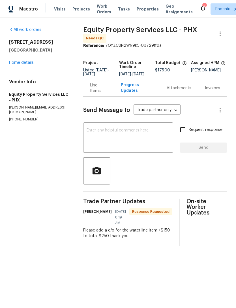
click at [102, 94] on div "Line Items" at bounding box center [98, 88] width 17 height 11
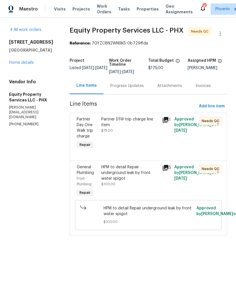
click at [133, 89] on div "Progress Updates" at bounding box center [127, 86] width 33 height 6
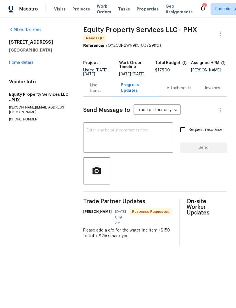
click at [98, 94] on div "Line Items" at bounding box center [98, 88] width 17 height 11
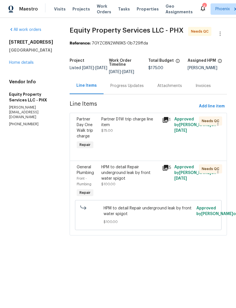
click at [167, 171] on icon at bounding box center [165, 167] width 7 height 7
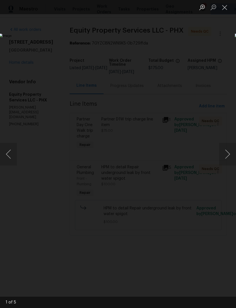
click at [226, 7] on button "Close lightbox" at bounding box center [224, 7] width 11 height 10
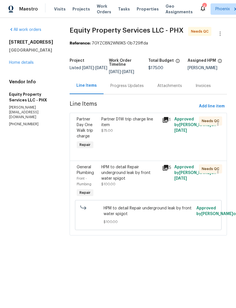
click at [132, 89] on div "Progress Updates" at bounding box center [127, 86] width 33 height 6
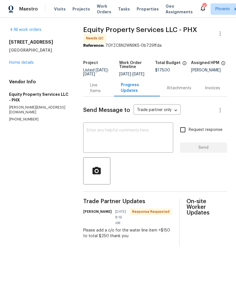
click at [108, 148] on textarea at bounding box center [128, 138] width 83 height 20
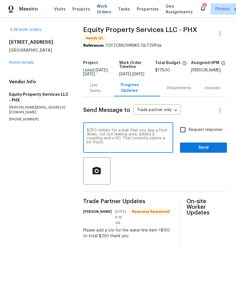
type textarea "$250 dollars for a leak that you dug a foot down, cut out leaking area, added a…"
click at [183, 136] on input "Request response" at bounding box center [183, 130] width 12 height 12
checkbox input "true"
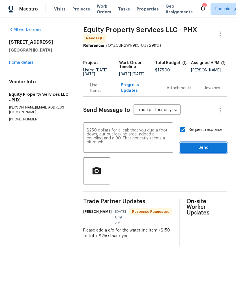
click at [206, 151] on span "Send" at bounding box center [204, 147] width 38 height 7
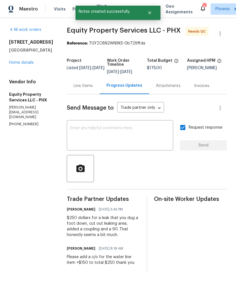
click at [55, 26] on div "All work orders 5976 W Alameda Rd Glendale, AZ 85310 Home details Vendor Info E…" at bounding box center [118, 150] width 236 height 264
click at [36, 149] on section "All work orders 5976 W Alameda Rd Glendale, AZ 85310 Home details Vendor Info E…" at bounding box center [31, 150] width 44 height 246
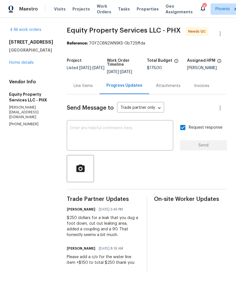
click at [101, 9] on span "Work Orders" at bounding box center [104, 8] width 14 height 11
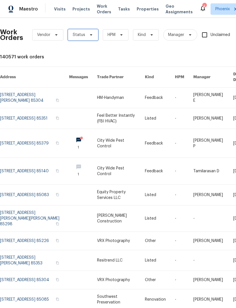
click at [84, 38] on span "Status" at bounding box center [79, 35] width 12 height 6
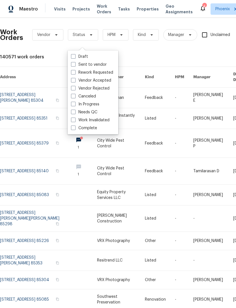
click at [101, 113] on div "Needs QC" at bounding box center [92, 112] width 47 height 8
click at [85, 115] on label "Needs QC" at bounding box center [84, 112] width 26 height 6
click at [75, 113] on input "Needs QC" at bounding box center [73, 111] width 4 height 4
checkbox input "true"
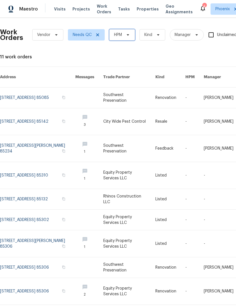
click at [128, 37] on icon at bounding box center [128, 35] width 5 height 5
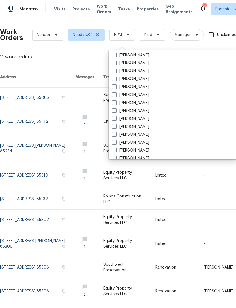
scroll to position [172, 0]
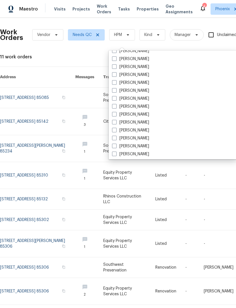
click at [134, 101] on label "[PERSON_NAME]" at bounding box center [130, 99] width 37 height 6
click at [116, 100] on input "[PERSON_NAME]" at bounding box center [114, 98] width 4 height 4
checkbox input "true"
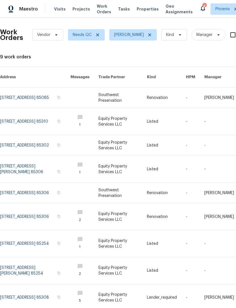
click at [114, 95] on link at bounding box center [123, 98] width 48 height 20
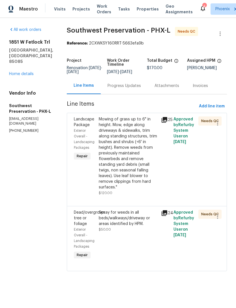
click at [131, 89] on div "Progress Updates" at bounding box center [124, 86] width 33 height 6
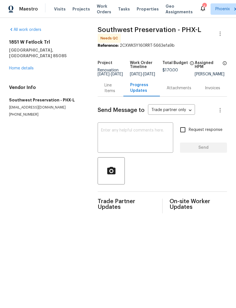
click at [108, 94] on div "Line Items" at bounding box center [111, 88] width 12 height 11
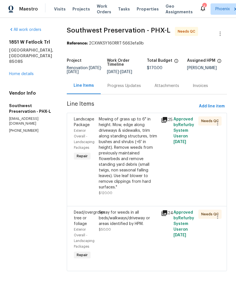
click at [120, 160] on div "Mowing of grass up to 6" in height. Mow, edge along driveways & sidewalks, trim…" at bounding box center [128, 154] width 59 height 74
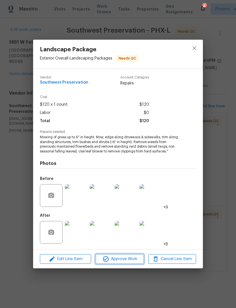
click at [128, 262] on span "Approve Work" at bounding box center [120, 259] width 45 height 7
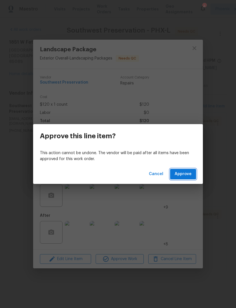
click at [185, 177] on span "Approve" at bounding box center [183, 174] width 17 height 7
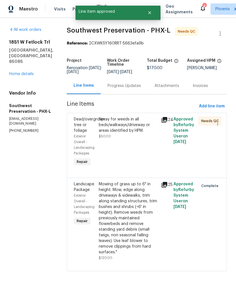
click at [130, 133] on div "Spray for weeds in all beds/walkways/driveway or areas identified by HPM." at bounding box center [128, 125] width 59 height 17
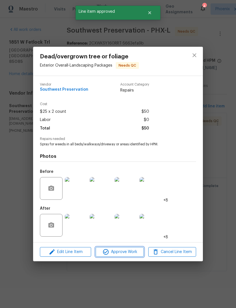
click at [130, 253] on span "Approve Work" at bounding box center [120, 252] width 45 height 7
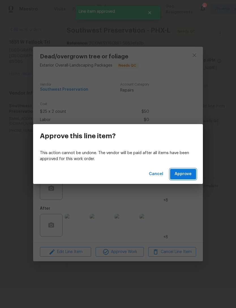
click at [186, 174] on span "Approve" at bounding box center [183, 174] width 17 height 7
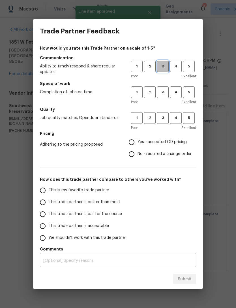
click at [167, 66] on span "3" at bounding box center [163, 66] width 10 height 7
click at [168, 94] on button "3" at bounding box center [163, 92] width 12 height 12
click at [165, 117] on span "3" at bounding box center [163, 118] width 10 height 7
click at [135, 140] on input "Yes - accepted OD pricing" at bounding box center [132, 142] width 12 height 12
radio input "true"
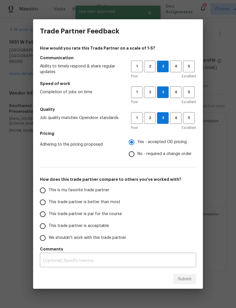
click at [43, 190] on input "This is my favorite trade partner" at bounding box center [43, 191] width 12 height 12
click at [179, 281] on span "Submit" at bounding box center [185, 279] width 14 height 7
radio input "true"
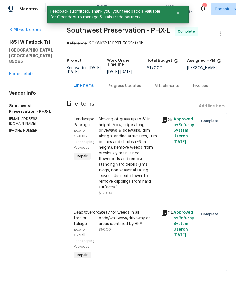
click at [24, 72] on link "Home details" at bounding box center [21, 74] width 25 height 4
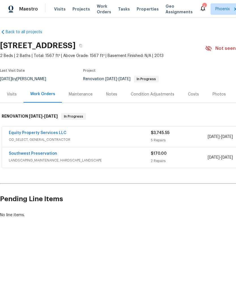
click at [98, 12] on span "Work Orders" at bounding box center [104, 8] width 14 height 11
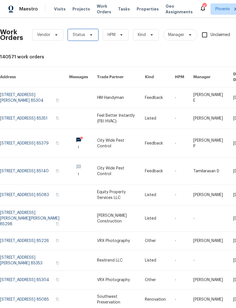
click at [91, 37] on icon at bounding box center [91, 35] width 5 height 5
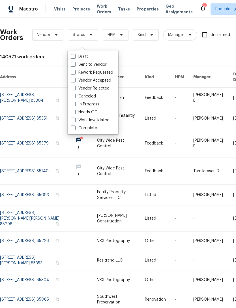
click at [97, 112] on label "Needs QC" at bounding box center [84, 112] width 26 height 6
click at [75, 112] on input "Needs QC" at bounding box center [73, 111] width 4 height 4
checkbox input "true"
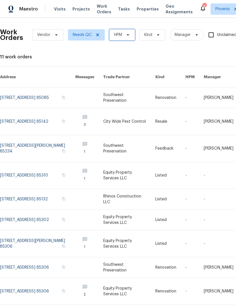
click at [128, 37] on icon at bounding box center [128, 35] width 5 height 5
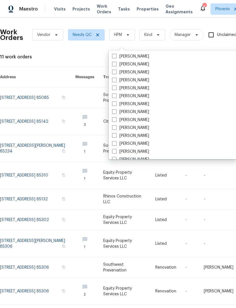
scroll to position [178, 0]
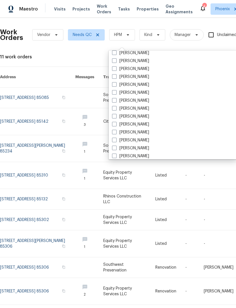
click at [140, 91] on label "[PERSON_NAME]" at bounding box center [130, 93] width 37 height 6
click at [116, 91] on input "[PERSON_NAME]" at bounding box center [114, 92] width 4 height 4
checkbox input "true"
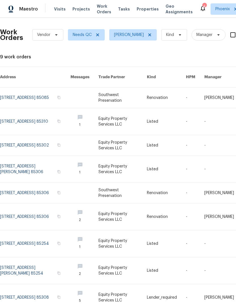
click at [118, 124] on link at bounding box center [123, 121] width 48 height 27
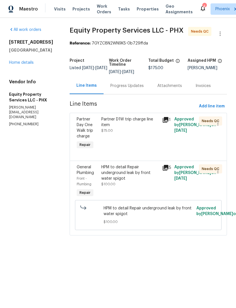
click at [133, 89] on div "Progress Updates" at bounding box center [127, 86] width 33 height 6
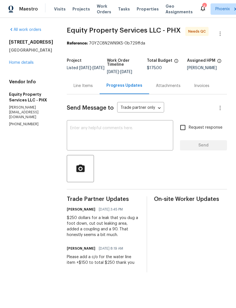
click at [89, 139] on textarea at bounding box center [120, 136] width 100 height 20
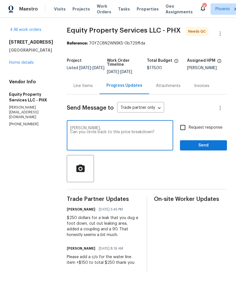
type textarea "Chuck, Can you circle back to this price breakdown?"
click at [180, 134] on input "Request response" at bounding box center [183, 128] width 12 height 12
checkbox input "true"
click at [200, 160] on div "Send Message to Trade partner only Trade partner only ​ Chuck, Can you circle b…" at bounding box center [147, 183] width 160 height 178
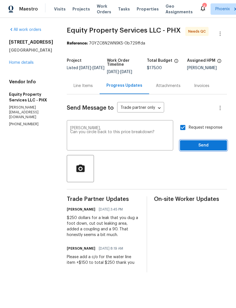
click at [208, 149] on span "Send" at bounding box center [204, 145] width 38 height 7
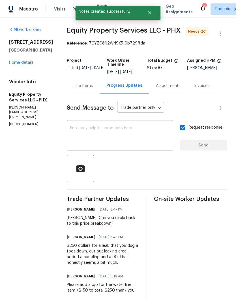
click at [14, 65] on div "5976 W Alameda Rd Glendale, AZ 85310 Home details" at bounding box center [31, 52] width 44 height 26
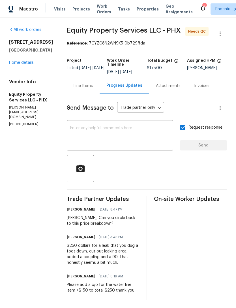
click at [142, 12] on span "Properties" at bounding box center [148, 9] width 22 height 6
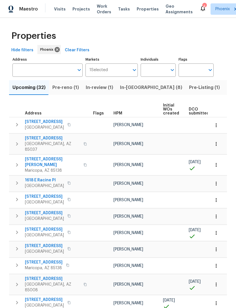
click at [169, 74] on button "Open" at bounding box center [173, 70] width 8 height 8
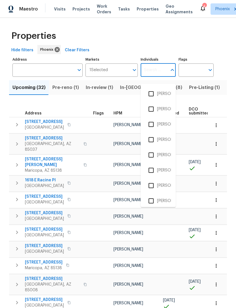
type input "h"
type input "Jeremy"
click at [157, 189] on input "checkbox" at bounding box center [151, 186] width 12 height 12
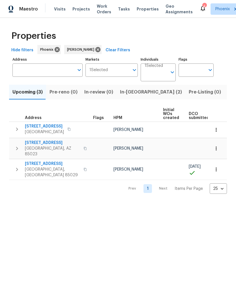
click at [128, 96] on span "In-reno (2)" at bounding box center [151, 92] width 62 height 8
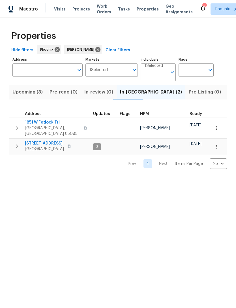
click at [19, 135] on button "button" at bounding box center [16, 128] width 11 height 17
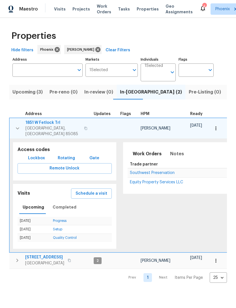
click at [83, 134] on button "button" at bounding box center [86, 129] width 7 height 14
click at [34, 159] on span "Lockbox" at bounding box center [36, 158] width 17 height 7
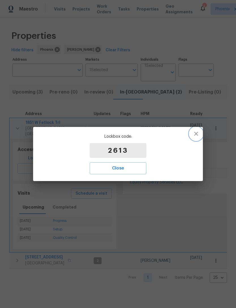
click at [197, 134] on icon "button" at bounding box center [197, 134] width 4 height 4
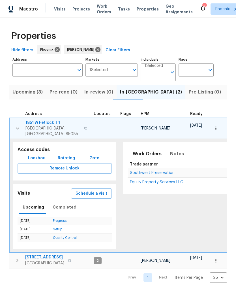
click at [163, 184] on span "Equity Property Services LLC" at bounding box center [156, 182] width 53 height 4
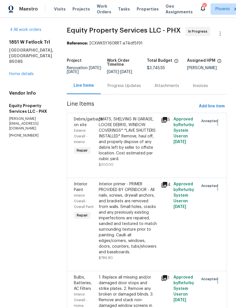
click at [15, 76] on link "Home details" at bounding box center [21, 74] width 25 height 4
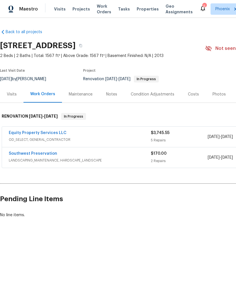
click at [119, 100] on div "Notes" at bounding box center [112, 94] width 25 height 17
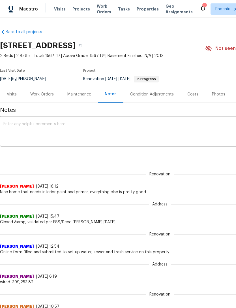
click at [35, 97] on div "Work Orders" at bounding box center [42, 95] width 24 height 6
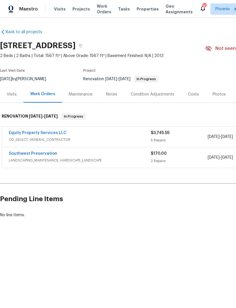
click at [48, 135] on link "Equity Property Services LLC" at bounding box center [38, 133] width 58 height 4
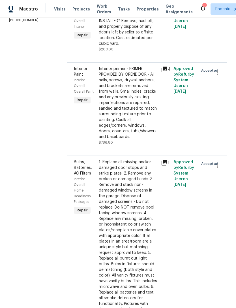
scroll to position [102, 0]
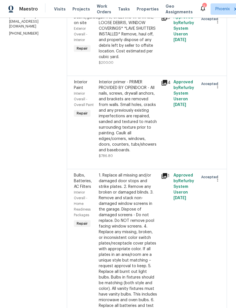
click at [120, 117] on div "Interior primer - PRIMER PROVIDED BY OPENDOOR - All nails, screws, drywall anch…" at bounding box center [128, 116] width 59 height 74
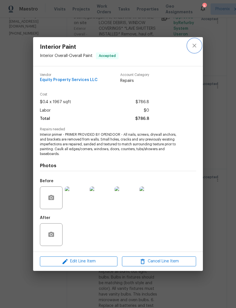
click at [194, 46] on icon "close" at bounding box center [194, 45] width 7 height 7
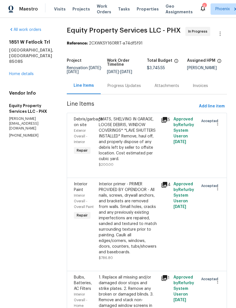
scroll to position [0, 0]
click at [23, 76] on link "Home details" at bounding box center [21, 74] width 25 height 4
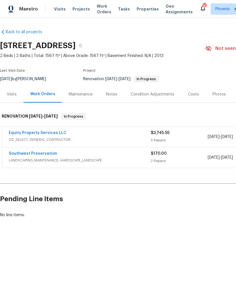
click at [14, 97] on div "Visits" at bounding box center [12, 95] width 10 height 6
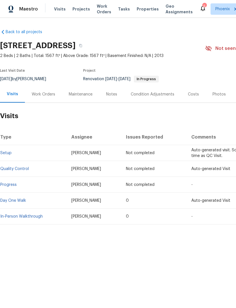
click at [44, 97] on div "Work Orders" at bounding box center [44, 95] width 24 height 6
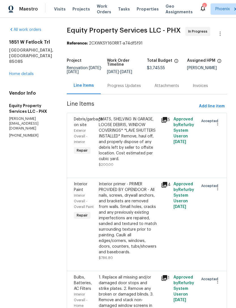
click at [140, 11] on span "Properties" at bounding box center [148, 9] width 22 height 6
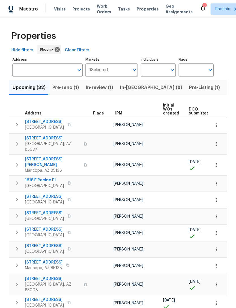
click at [172, 73] on icon "Open" at bounding box center [172, 70] width 7 height 7
type input "Jeremy"
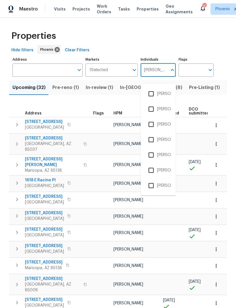
click at [151, 187] on input "checkbox" at bounding box center [151, 186] width 12 height 12
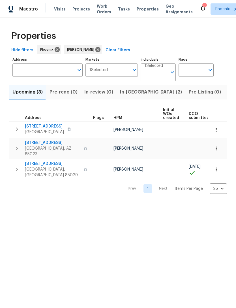
click at [132, 100] on button "In-reno (2)" at bounding box center [151, 92] width 69 height 15
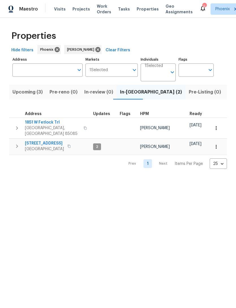
click at [16, 132] on icon "button" at bounding box center [17, 128] width 7 height 7
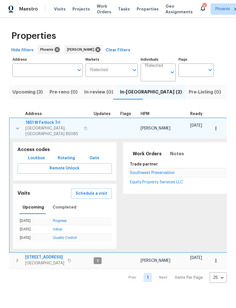
click at [39, 160] on span "Lockbox" at bounding box center [36, 158] width 17 height 7
